Goal: Find contact information: Find contact information

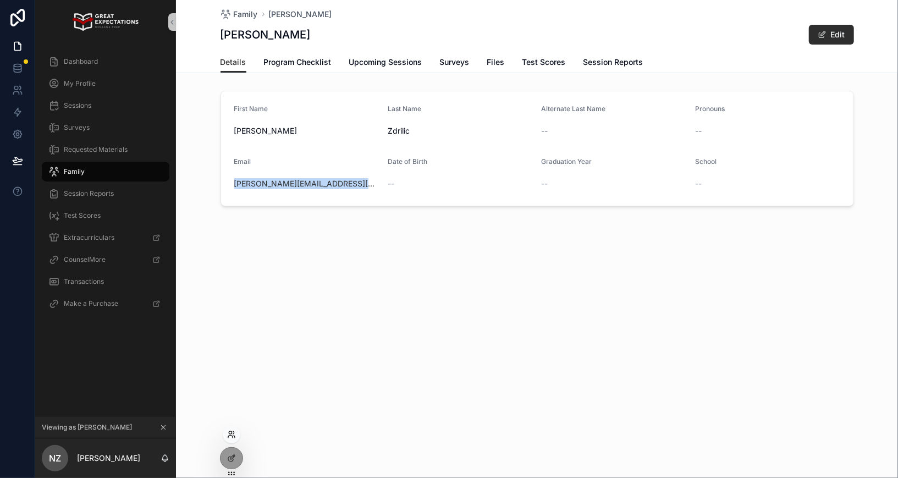
click at [228, 433] on icon at bounding box center [231, 434] width 9 height 9
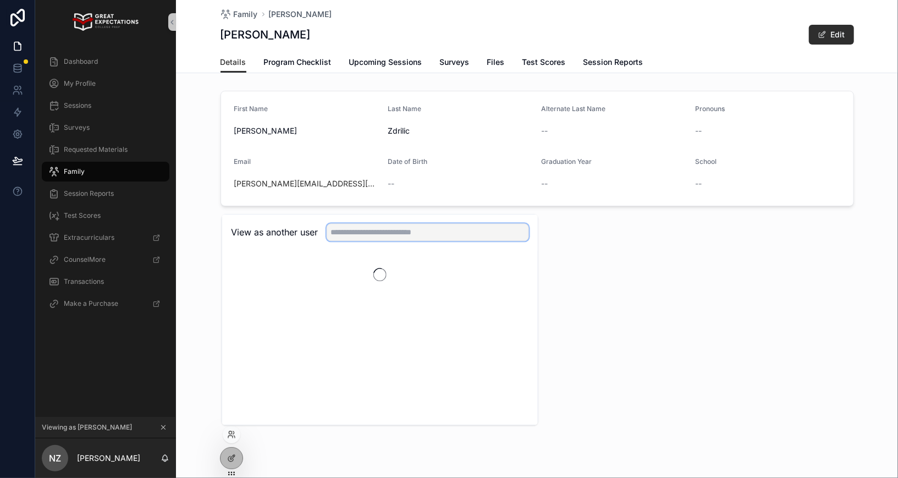
drag, startPoint x: 391, startPoint y: 235, endPoint x: 393, endPoint y: 222, distance: 13.4
click at [391, 234] on input "text" at bounding box center [428, 232] width 202 height 18
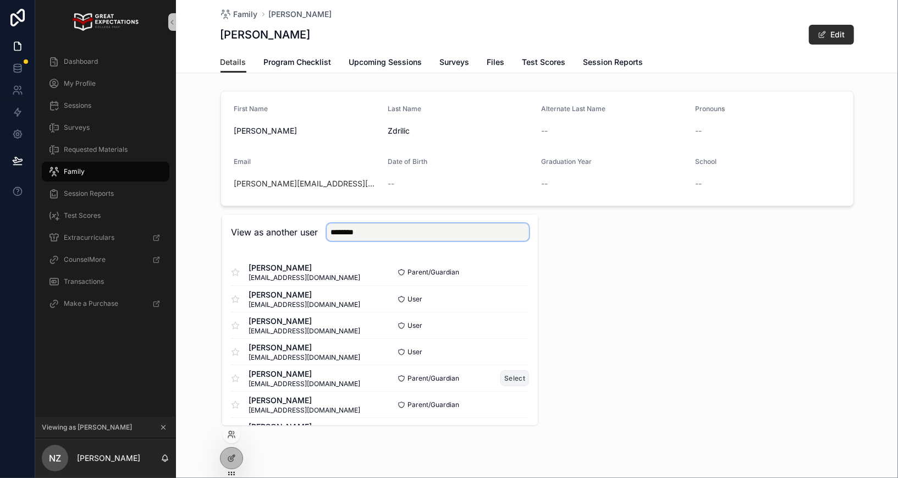
type input "********"
click at [510, 370] on button "Select" at bounding box center [514, 378] width 29 height 16
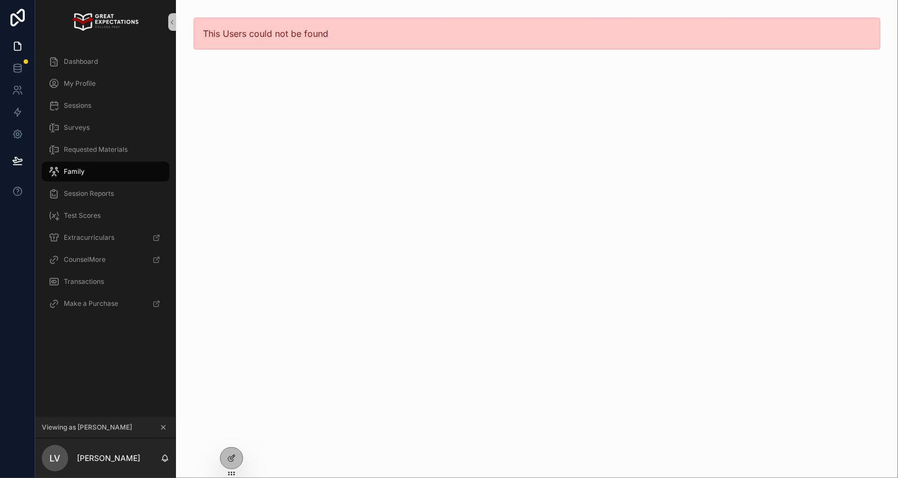
click at [104, 167] on div "Family" at bounding box center [105, 172] width 114 height 18
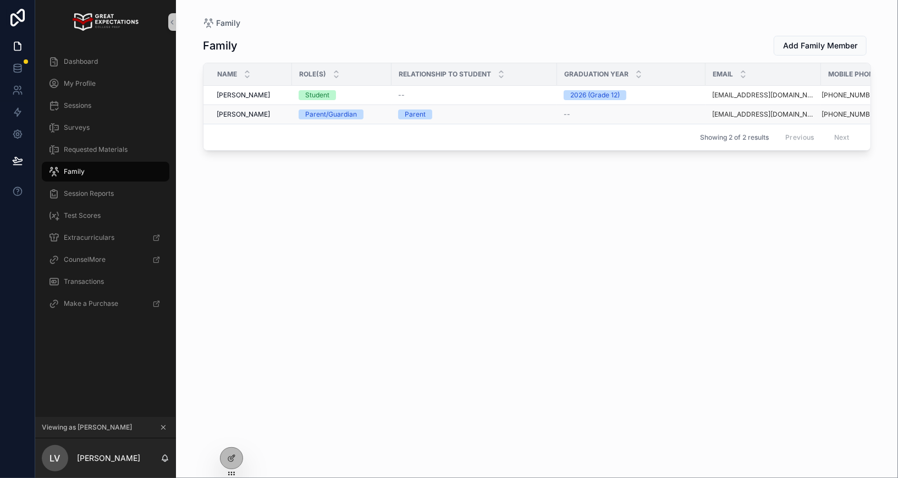
click at [229, 114] on span "[PERSON_NAME]" at bounding box center [243, 114] width 53 height 9
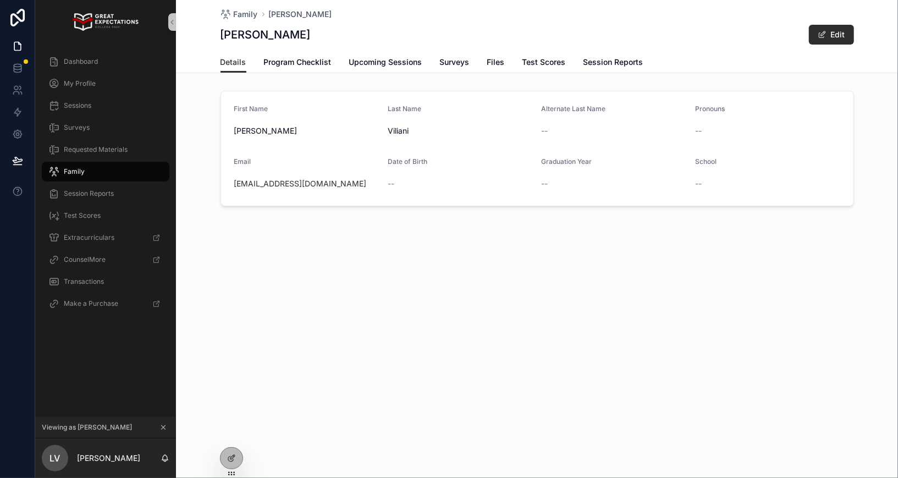
click at [329, 184] on div "[EMAIL_ADDRESS][DOMAIN_NAME]" at bounding box center [306, 183] width 145 height 11
copy link "[EMAIL_ADDRESS][DOMAIN_NAME]"
click at [131, 61] on div "Dashboard" at bounding box center [105, 62] width 114 height 18
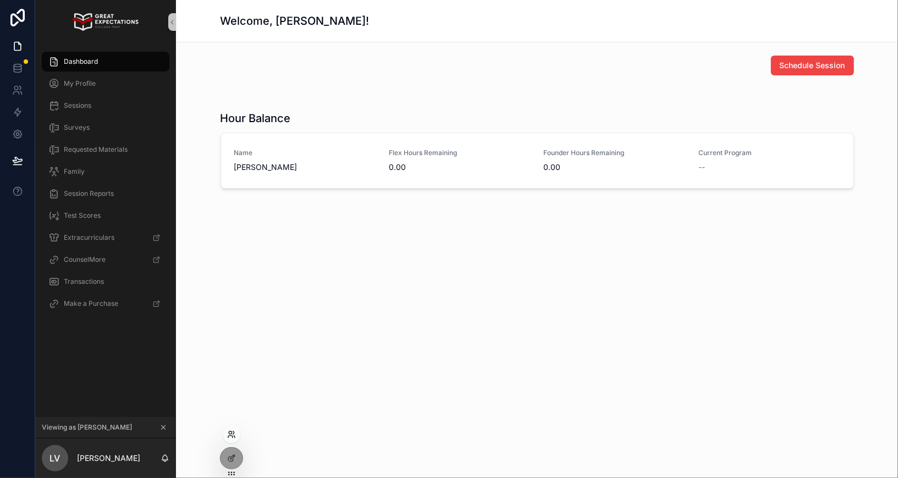
click at [232, 436] on icon at bounding box center [230, 436] width 4 height 2
click at [393, 242] on div "View as another user" at bounding box center [380, 232] width 316 height 36
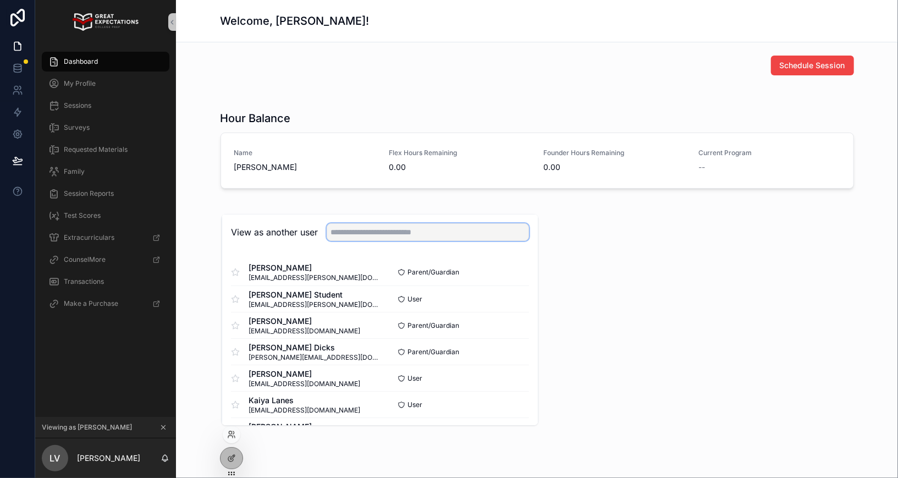
click at [393, 233] on input "text" at bounding box center [428, 232] width 202 height 18
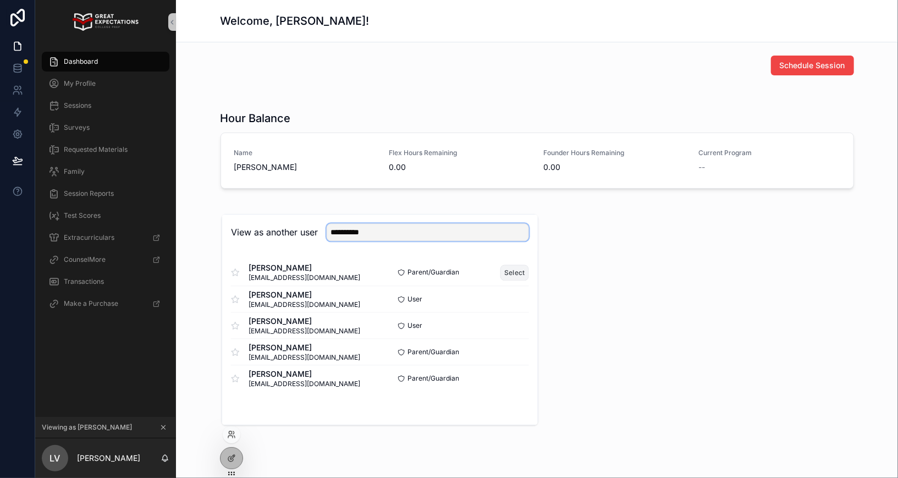
type input "**********"
click at [514, 272] on button "Select" at bounding box center [514, 272] width 29 height 16
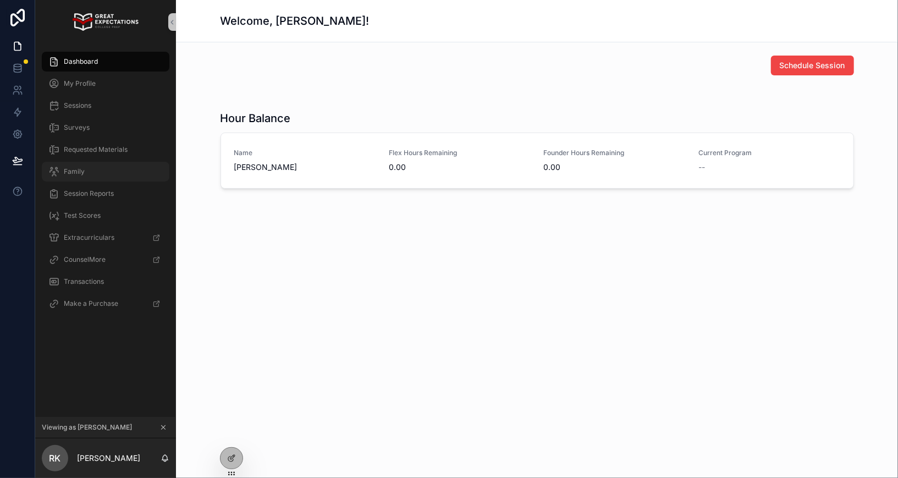
click at [74, 166] on div "Family" at bounding box center [105, 172] width 114 height 18
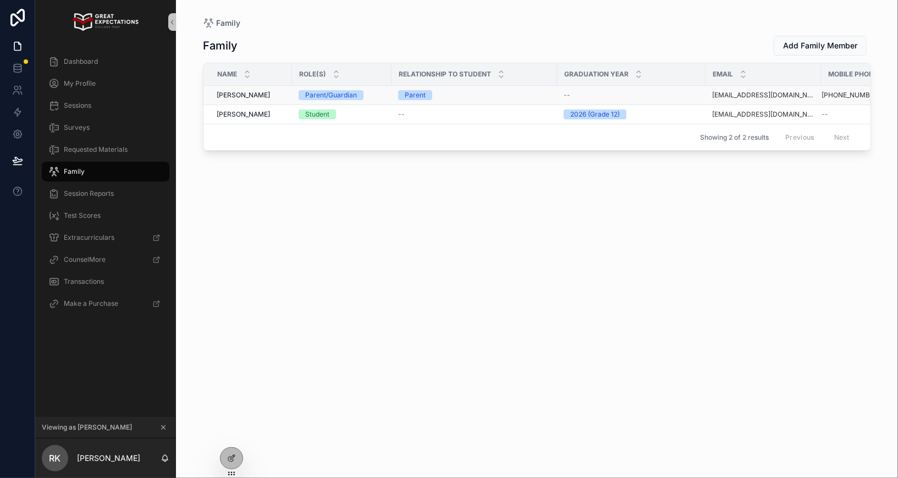
click at [256, 93] on span "[PERSON_NAME]" at bounding box center [243, 95] width 53 height 9
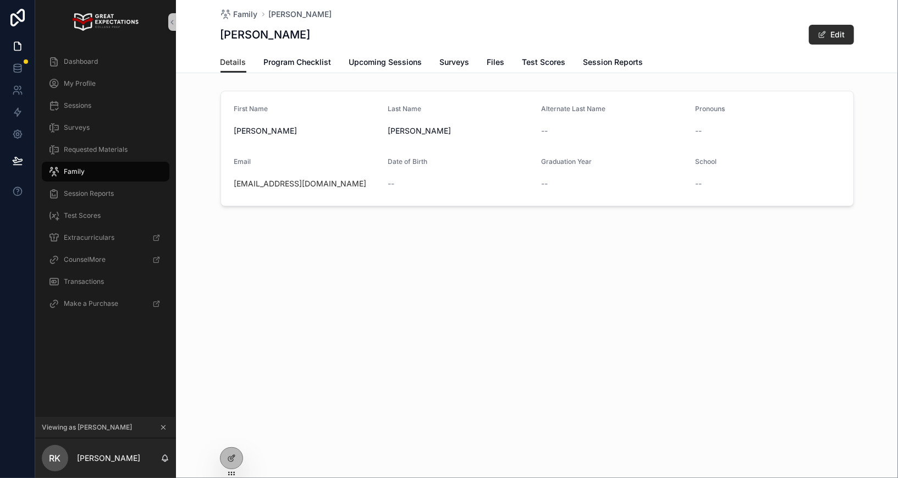
click at [330, 185] on div "[EMAIL_ADDRESS][DOMAIN_NAME]" at bounding box center [306, 183] width 145 height 11
copy link "[EMAIL_ADDRESS][DOMAIN_NAME]"
click at [94, 58] on span "Dashboard" at bounding box center [81, 61] width 34 height 9
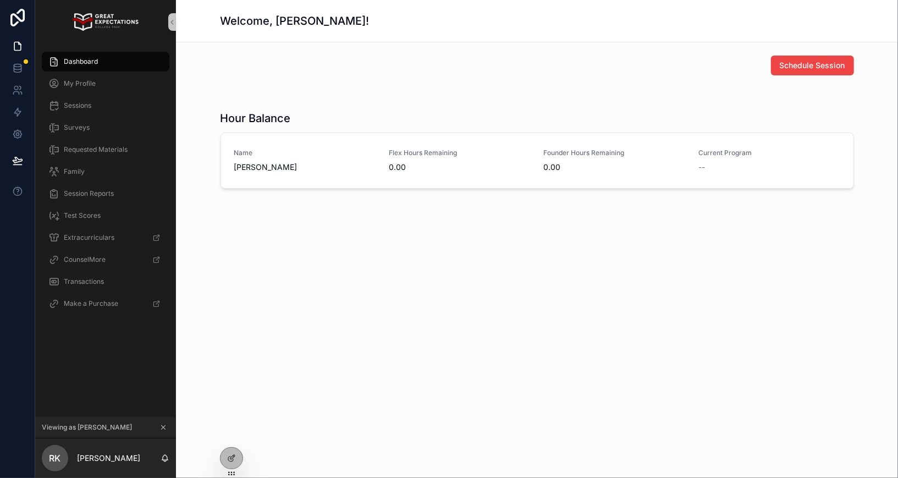
click at [88, 57] on div "Dashboard" at bounding box center [105, 62] width 114 height 18
click at [232, 434] on icon at bounding box center [231, 434] width 9 height 9
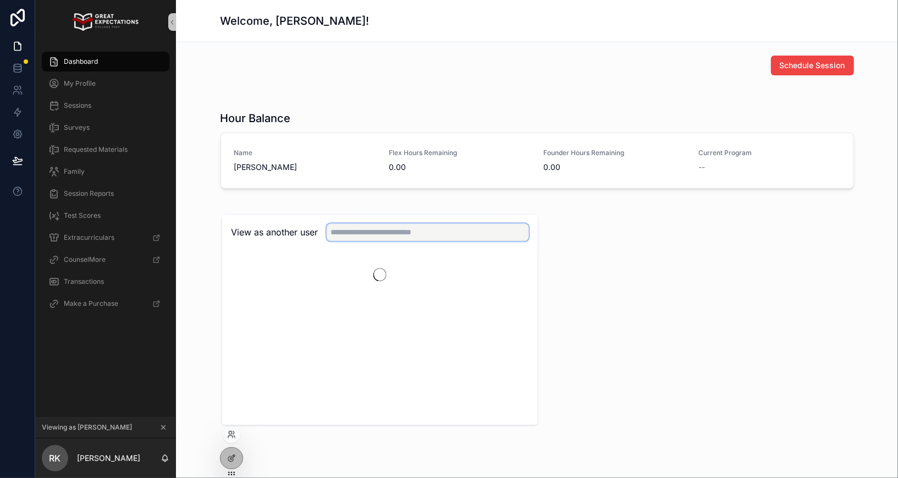
click at [386, 231] on input "text" at bounding box center [428, 232] width 202 height 18
type input "*******"
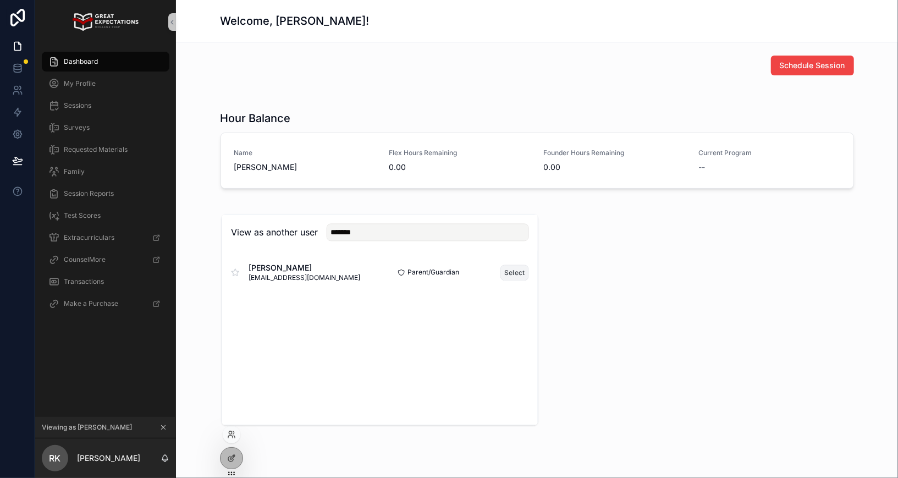
click at [511, 272] on button "Select" at bounding box center [514, 272] width 29 height 16
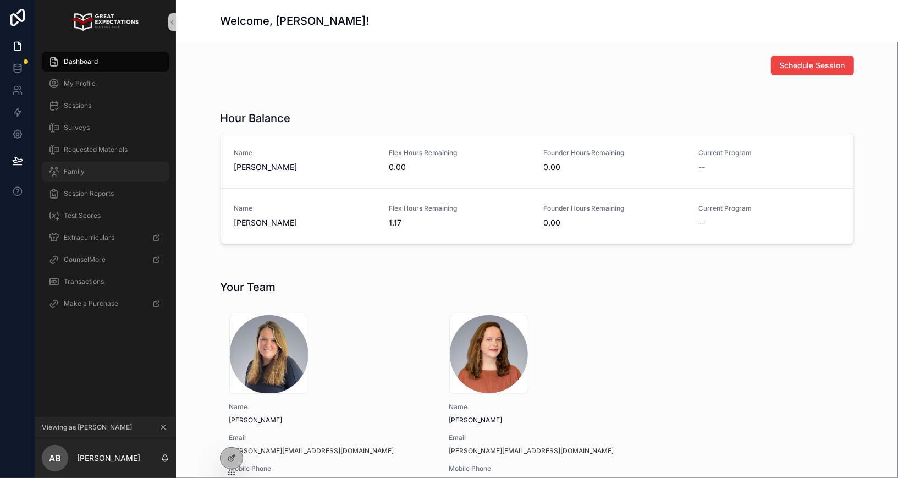
click at [86, 176] on div "Family" at bounding box center [105, 172] width 114 height 18
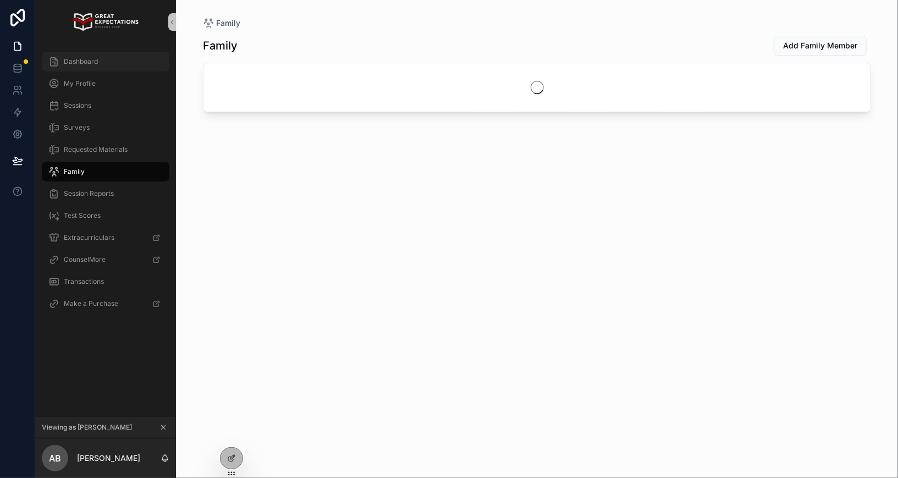
click at [101, 54] on div "Dashboard" at bounding box center [105, 62] width 114 height 18
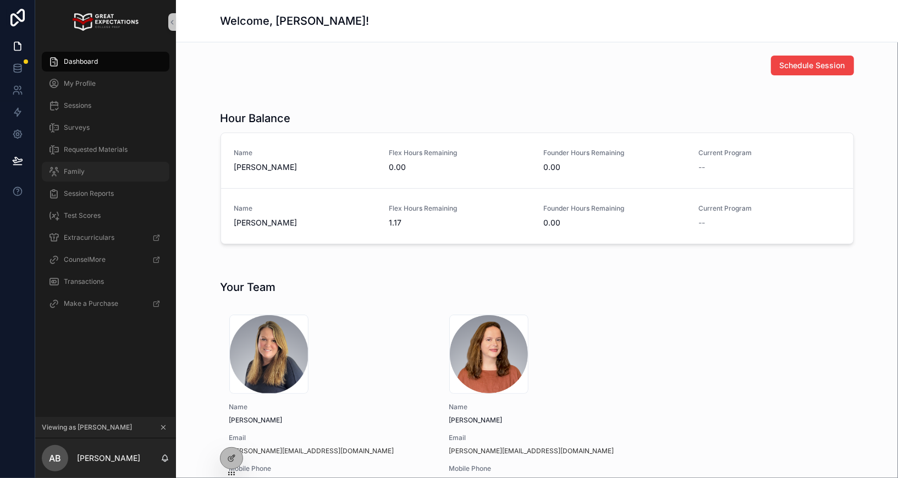
click at [84, 168] on div "Family" at bounding box center [105, 172] width 114 height 18
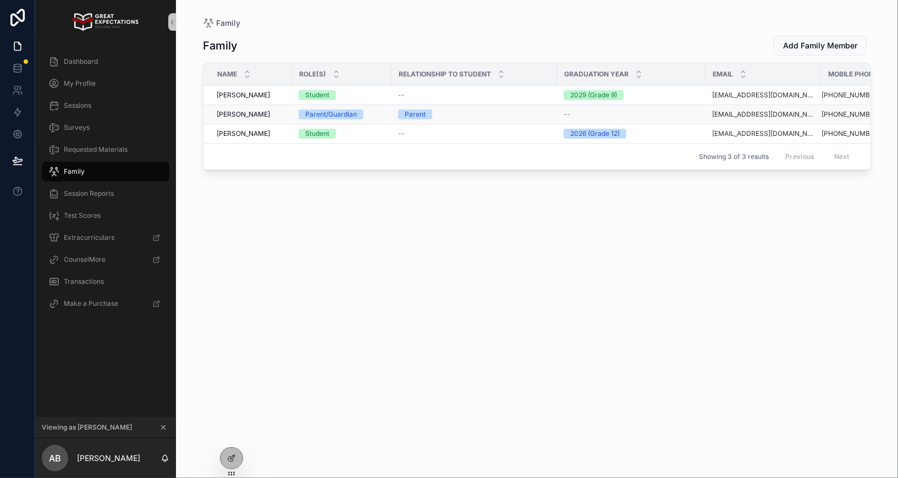
click at [229, 115] on span "[PERSON_NAME]" at bounding box center [243, 114] width 53 height 9
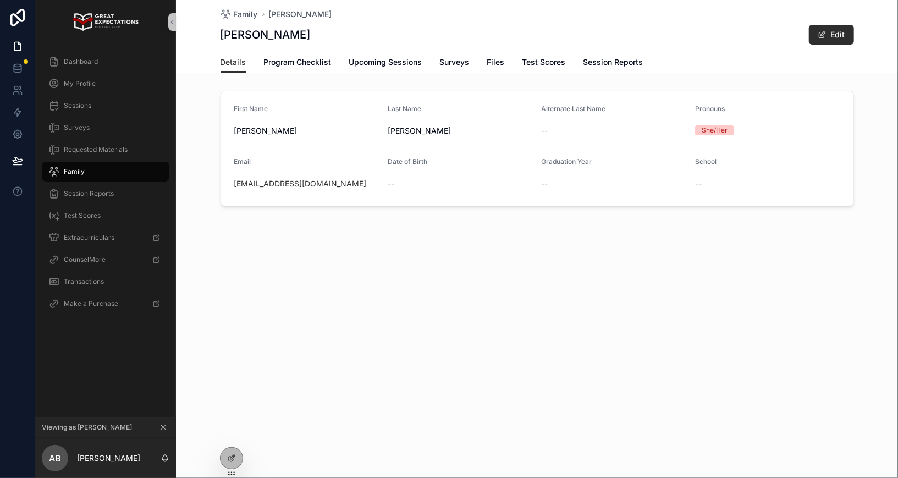
click at [346, 181] on div "[EMAIL_ADDRESS][DOMAIN_NAME]" at bounding box center [306, 183] width 145 height 11
copy link "[EMAIL_ADDRESS][DOMAIN_NAME]"
click at [231, 432] on icon at bounding box center [230, 432] width 3 height 3
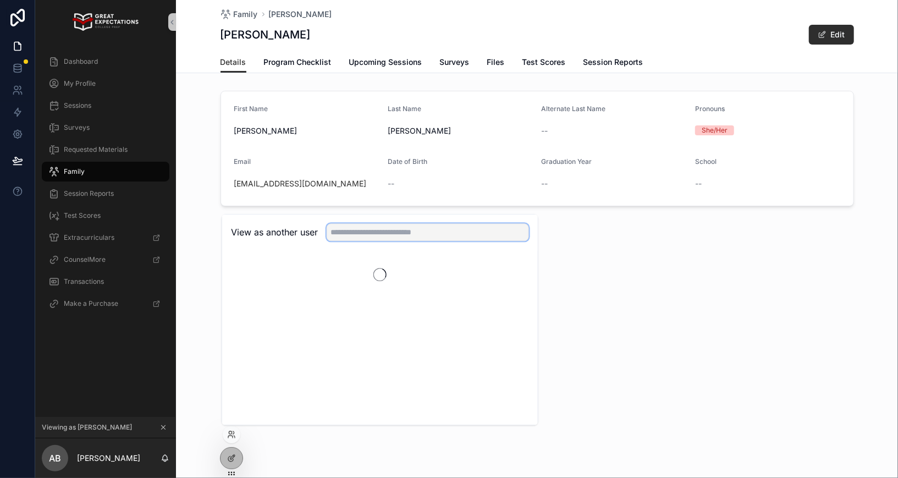
click at [352, 224] on input "text" at bounding box center [428, 232] width 202 height 18
type input "**********"
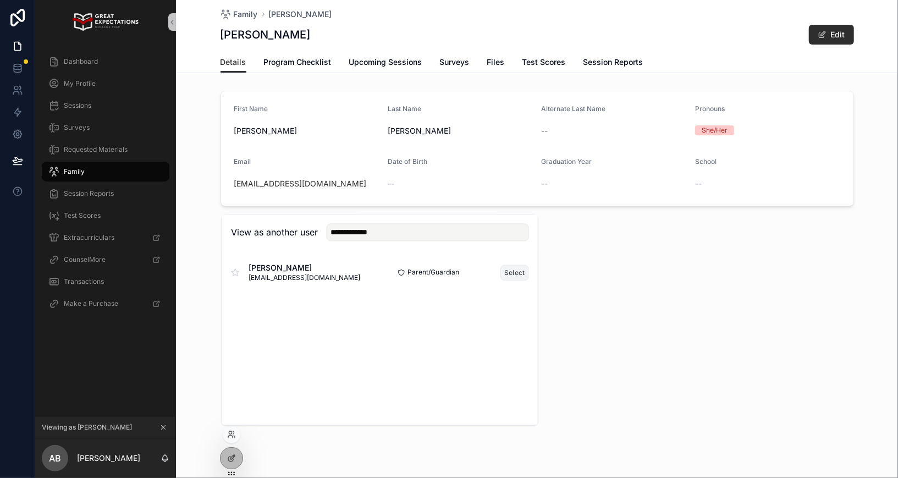
click at [508, 273] on button "Select" at bounding box center [514, 272] width 29 height 16
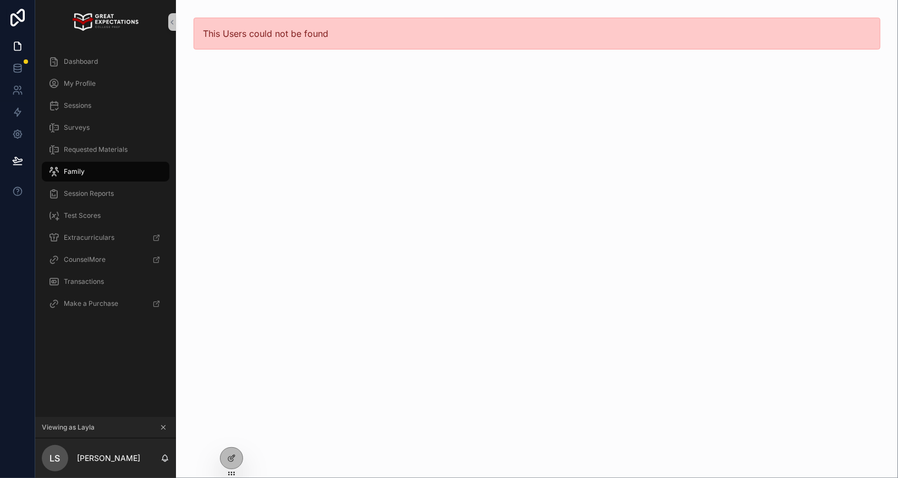
click at [114, 169] on div "Family" at bounding box center [105, 172] width 114 height 18
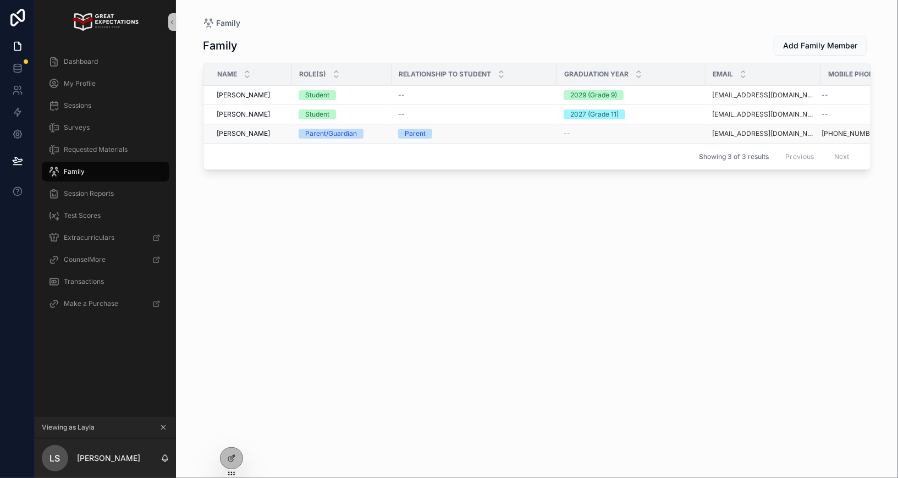
click at [231, 135] on span "Layla Summers" at bounding box center [243, 133] width 53 height 9
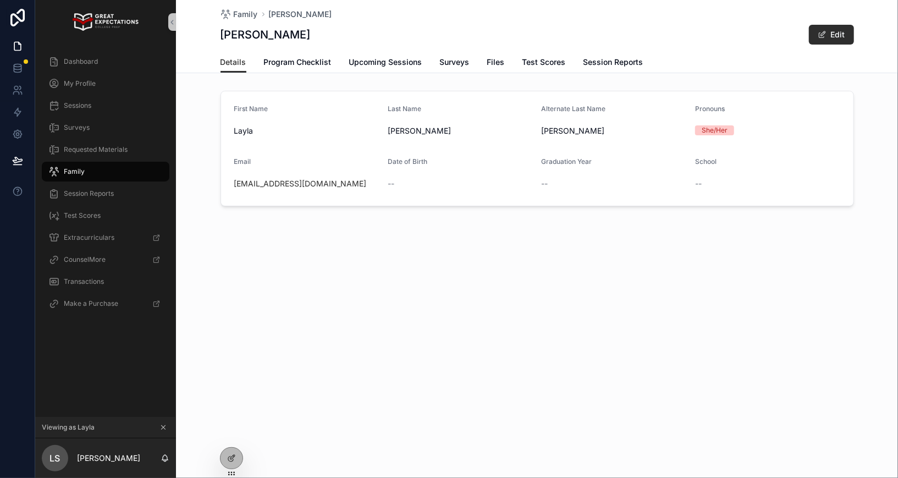
click at [350, 183] on div "laylazoesummers@gmail.com" at bounding box center [306, 183] width 145 height 11
